Goal: Information Seeking & Learning: Find specific fact

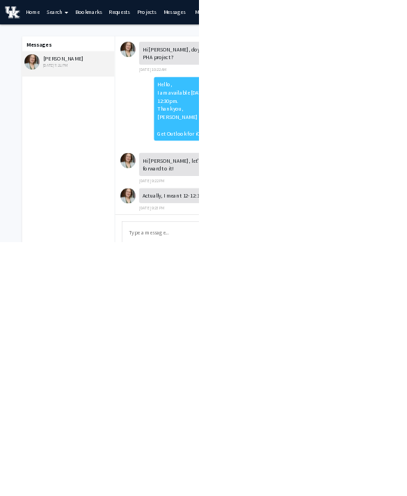
scroll to position [1104, 0]
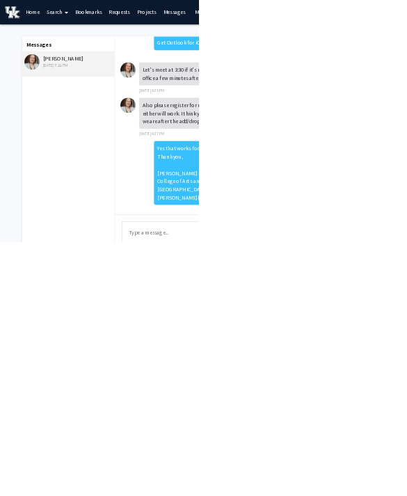
click at [65, 131] on img at bounding box center [65, 126] width 31 height 31
click at [298, 29] on link "Projects" at bounding box center [300, 25] width 54 height 49
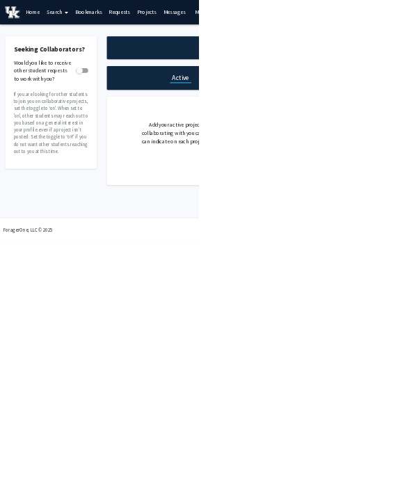
click at [239, 29] on link "Requests" at bounding box center [245, 25] width 58 height 49
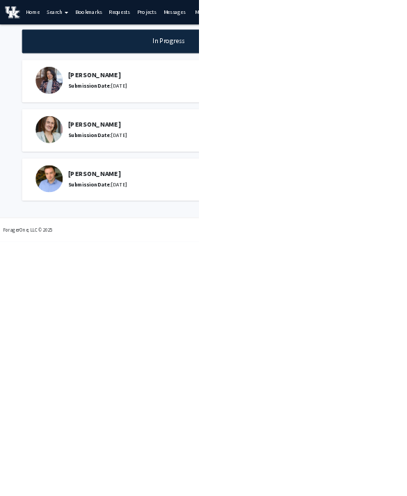
click at [140, 257] on h5 "Malgorzata Chwatko" at bounding box center [355, 254] width 430 height 17
click at [191, 257] on h5 "Malgorzata Chwatko" at bounding box center [355, 254] width 430 height 17
drag, startPoint x: 141, startPoint y: 252, endPoint x: 276, endPoint y: 253, distance: 134.9
click at [276, 253] on h5 "Malgorzata Chwatko" at bounding box center [355, 254] width 430 height 17
copy h5 "Malgorzata Chwatko"
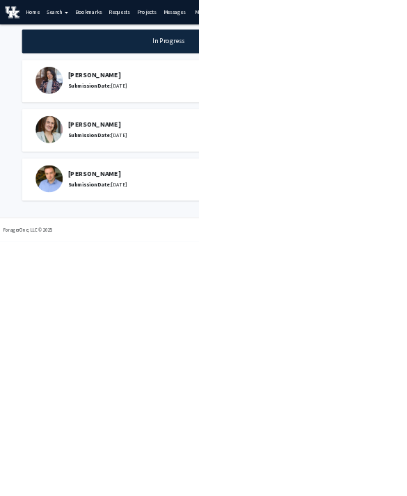
click at [125, 29] on link "Search" at bounding box center [117, 25] width 58 height 49
click at [150, 64] on span "Faculty/Staff" at bounding box center [139, 64] width 102 height 28
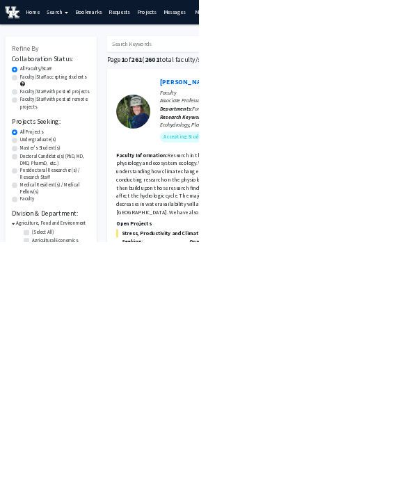
drag, startPoint x: 296, startPoint y: 91, endPoint x: -1, endPoint y: -1, distance: 310.1
click at [0, 0] on html "Skip navigation Home Search Bookmarks Requests Projects Messages My Profile McK…" at bounding box center [203, 248] width 407 height 496
paste input "Malgorzata Chwatko"
type input "Malgorzata Chwatko"
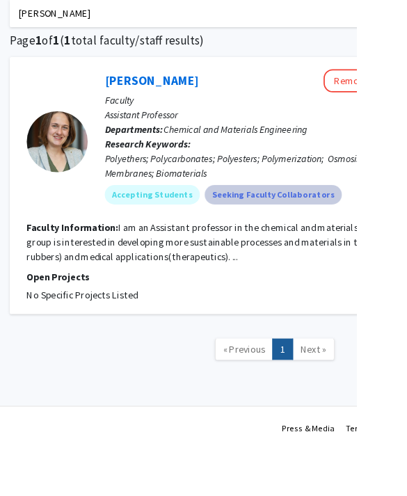
scroll to position [75, 197]
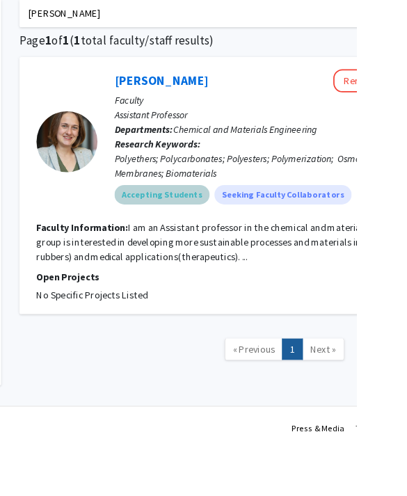
click at [176, 220] on mat-chip "Accepting Students" at bounding box center [185, 222] width 108 height 22
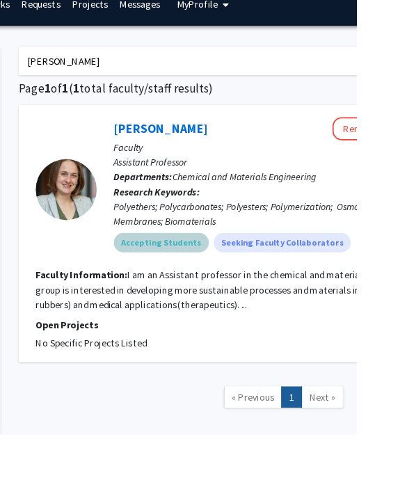
scroll to position [0, 0]
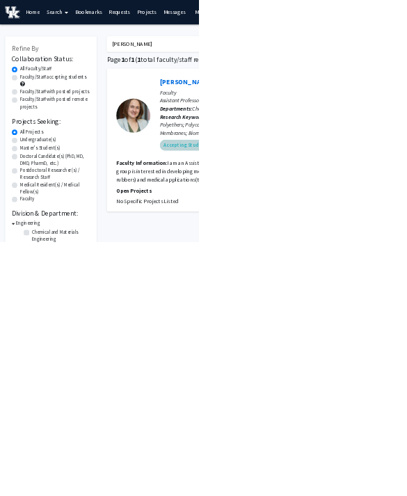
click at [355, 300] on mat-chip "Accepting Students" at bounding box center [382, 297] width 108 height 22
click at [357, 26] on link "Messages" at bounding box center [358, 25] width 60 height 49
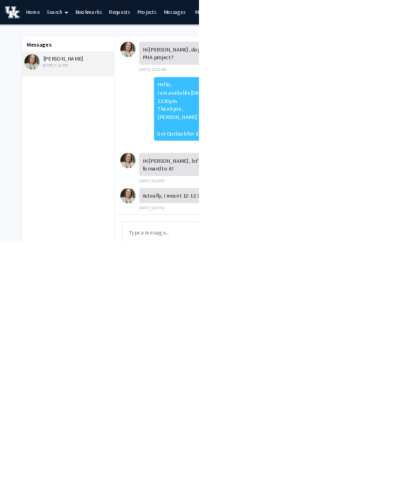
click at [293, 31] on link "Projects" at bounding box center [300, 25] width 54 height 49
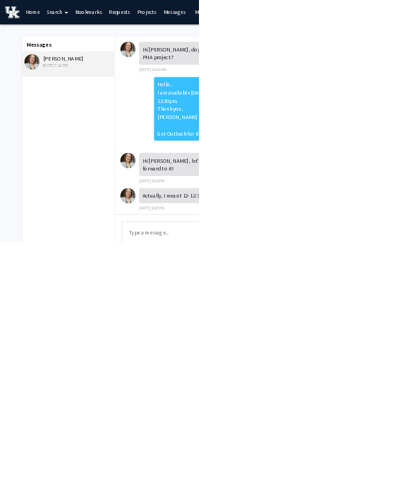
scroll to position [1104, 0]
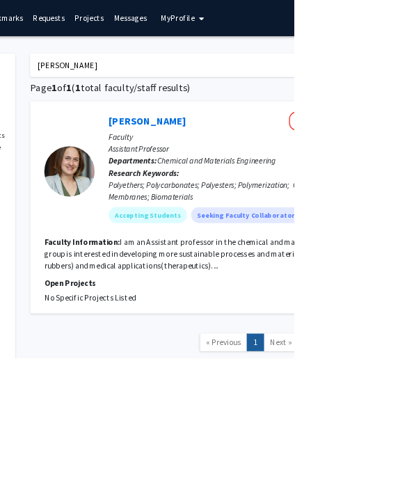
scroll to position [0, 159]
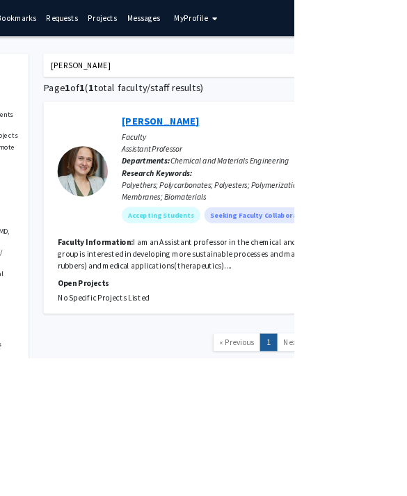
click at [201, 168] on link "Malgorzata Chwatko" at bounding box center [221, 167] width 107 height 17
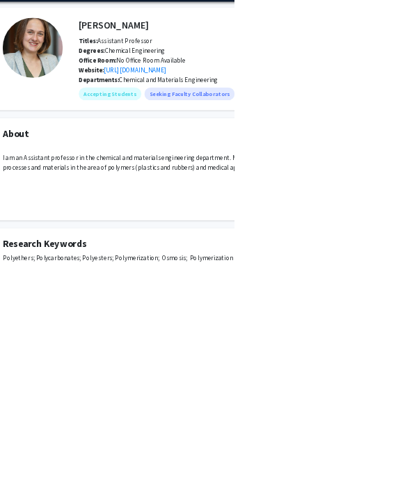
scroll to position [47, 22]
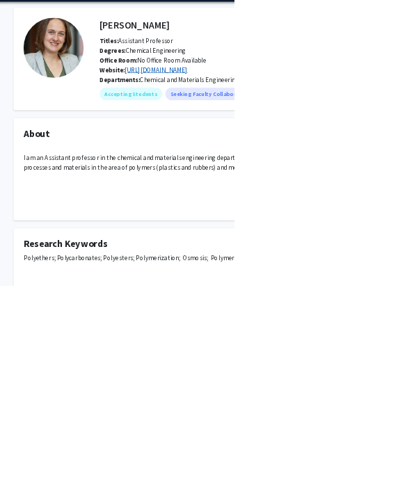
click at [257, 122] on link "https://chwatko.engr.uky.edu/" at bounding box center [271, 121] width 109 height 14
